Goal: Task Accomplishment & Management: Use online tool/utility

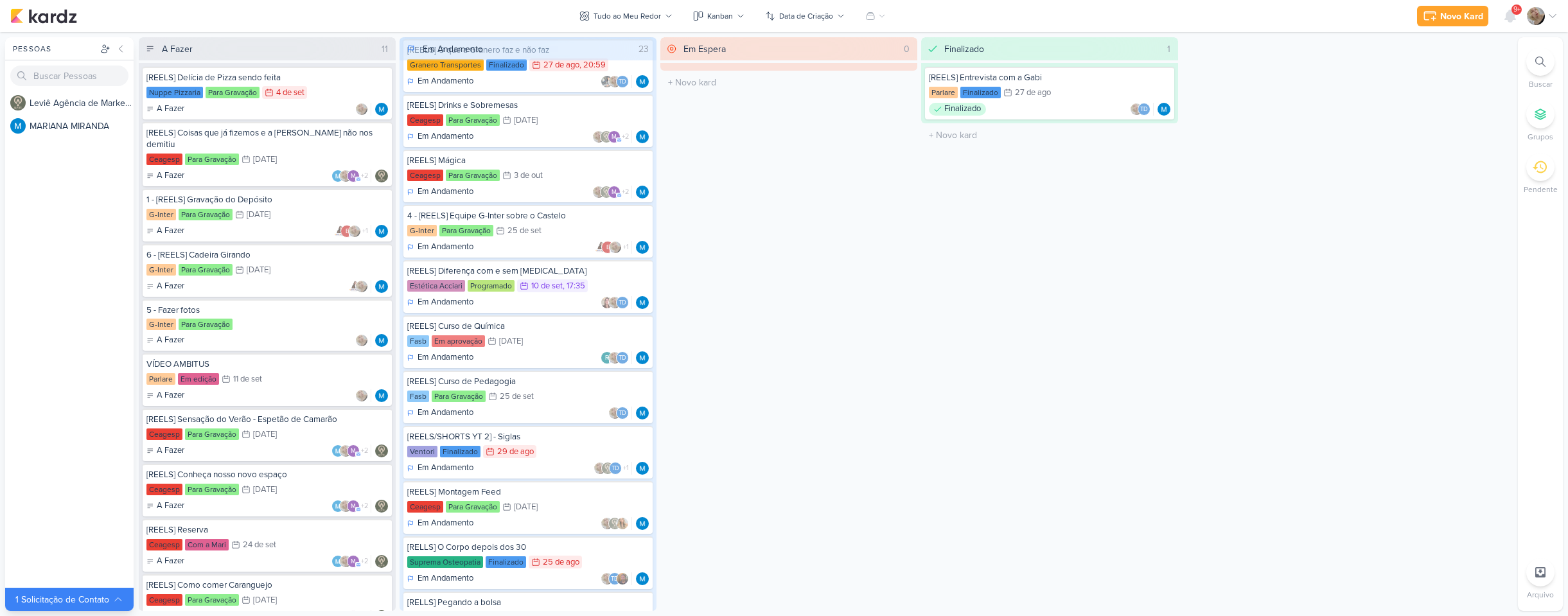
scroll to position [257, 0]
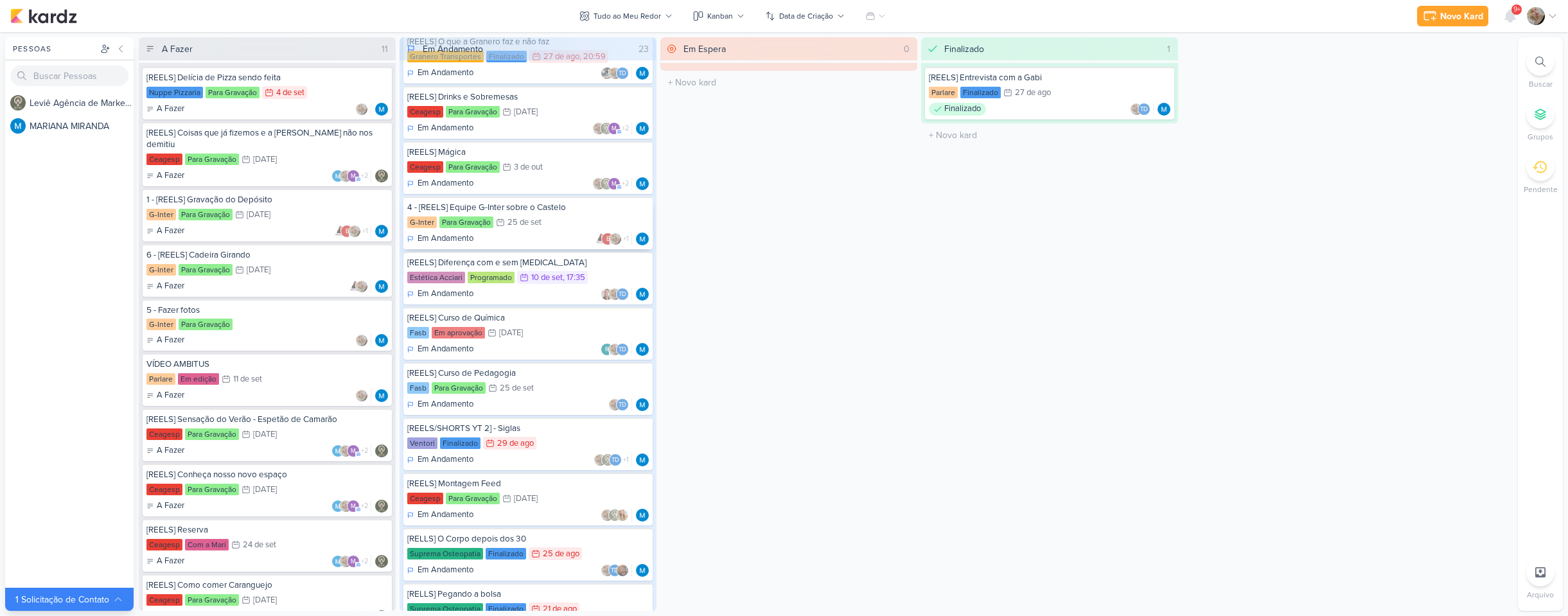
click at [541, 226] on div "25 de set" at bounding box center [524, 222] width 34 height 8
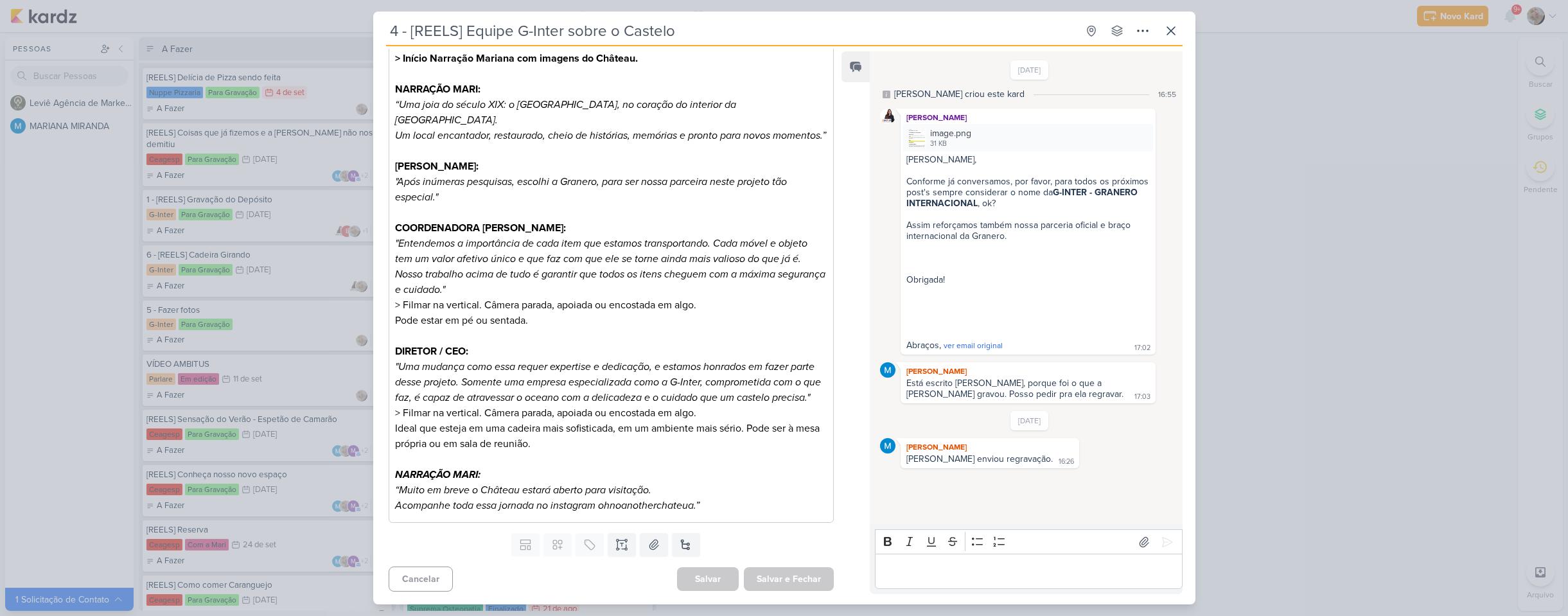
scroll to position [270, 0]
click at [621, 550] on icon at bounding box center [621, 544] width 13 height 12
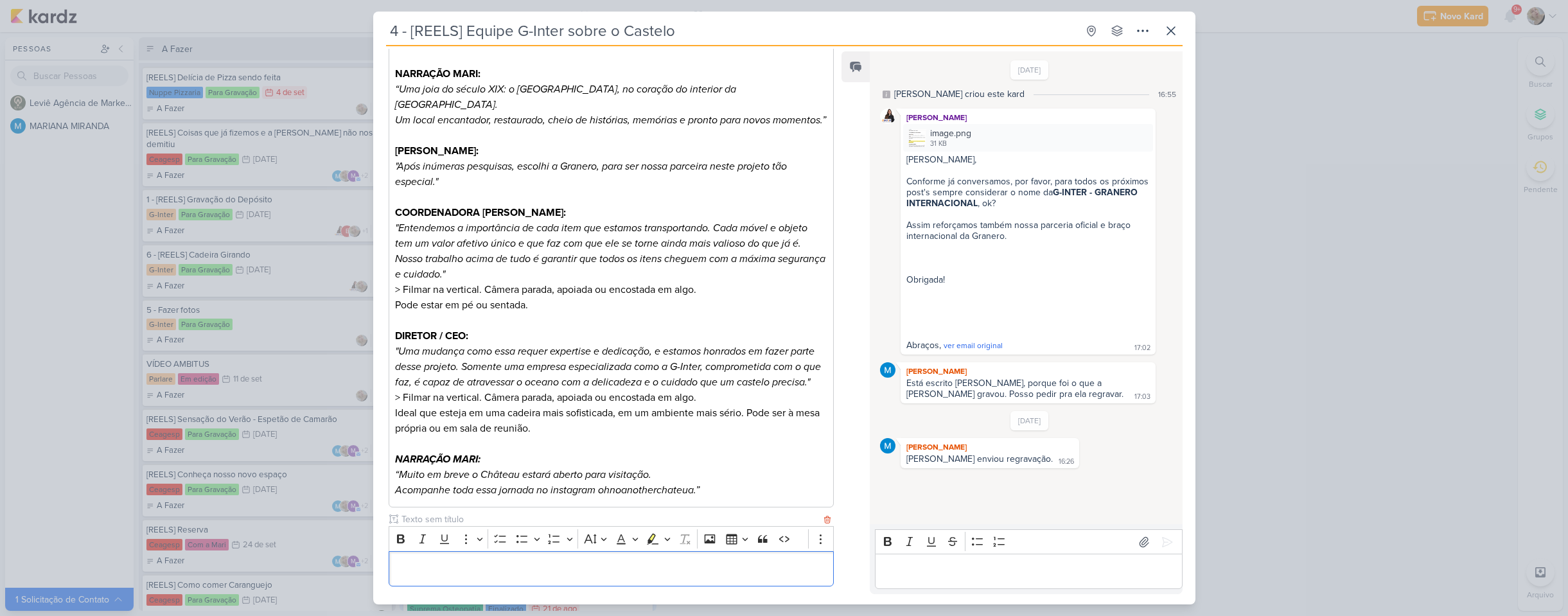
click at [489, 526] on input "text" at bounding box center [610, 519] width 423 height 13
type input "I"
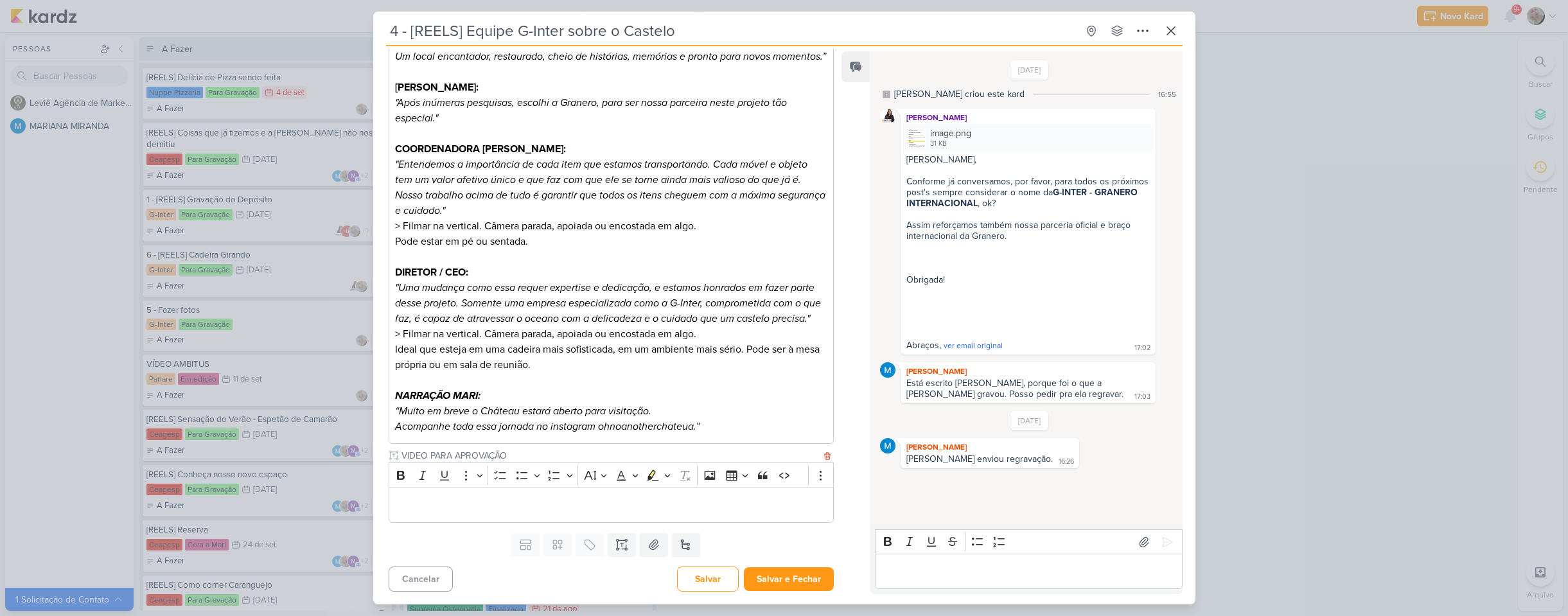
type input "VIDEO PARA APROVAÇÃO"
click at [491, 498] on p "Editor editing area: main" at bounding box center [610, 505] width 432 height 15
click at [794, 580] on button "Salvar e Fechar" at bounding box center [788, 579] width 90 height 24
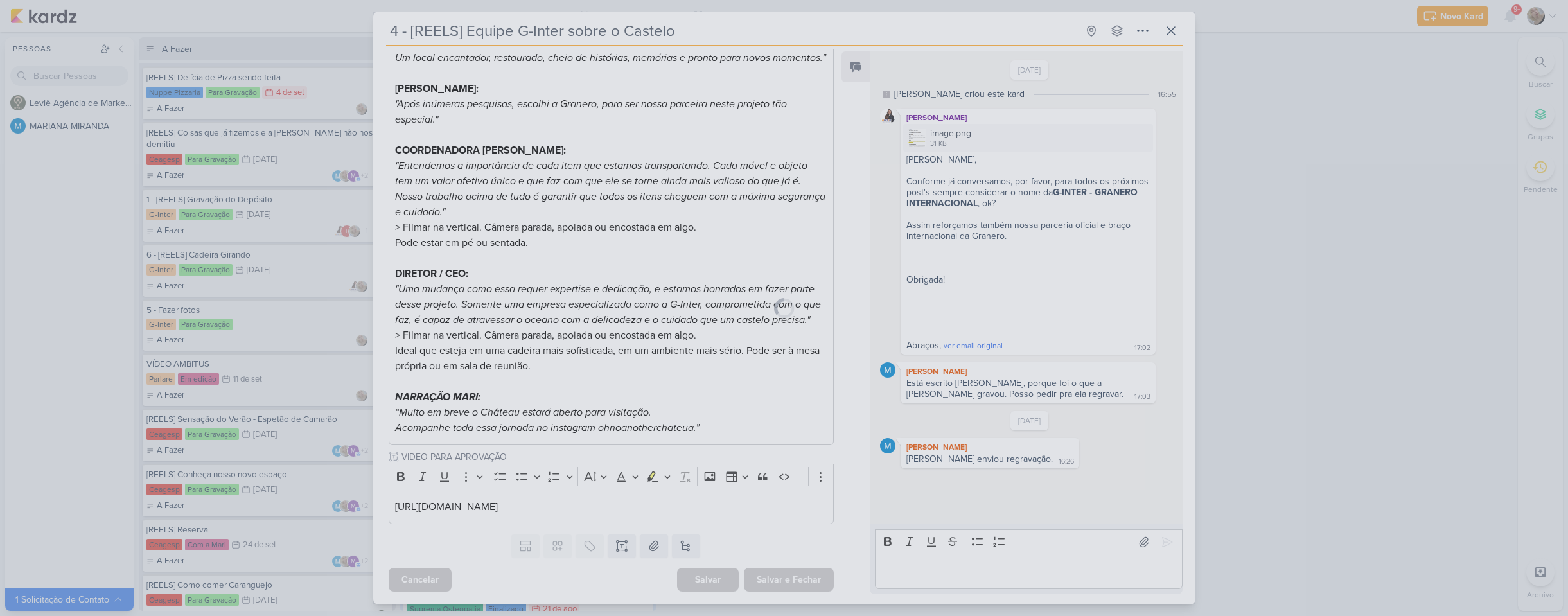
scroll to position [347, 0]
